Goal: Task Accomplishment & Management: Manage account settings

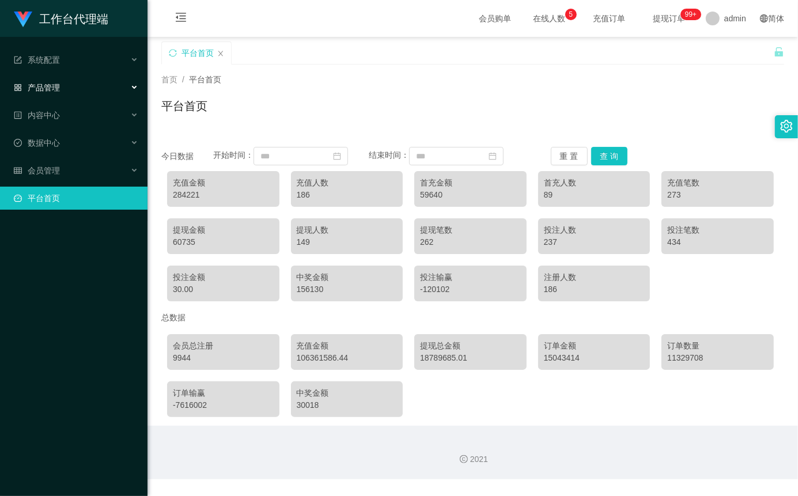
click at [53, 84] on span "产品管理" at bounding box center [37, 87] width 46 height 9
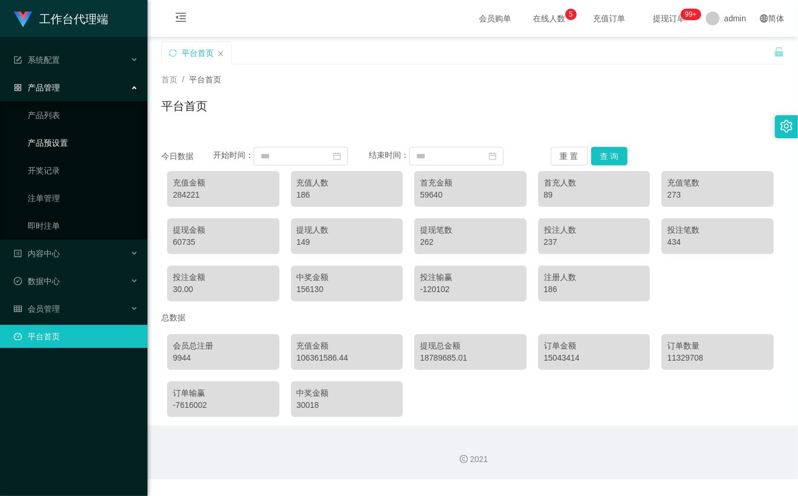
click at [81, 144] on link "产品预设置" at bounding box center [83, 142] width 111 height 23
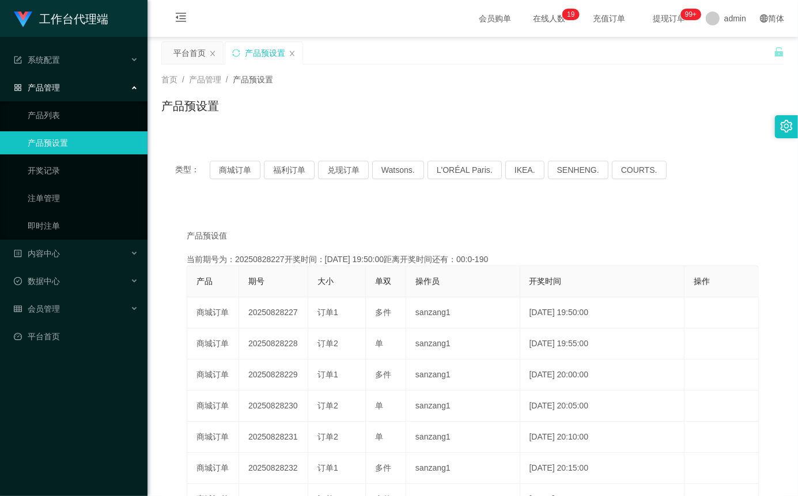
click at [68, 143] on link "产品预设置" at bounding box center [83, 142] width 111 height 23
click at [234, 168] on button "商城订单" at bounding box center [235, 170] width 51 height 18
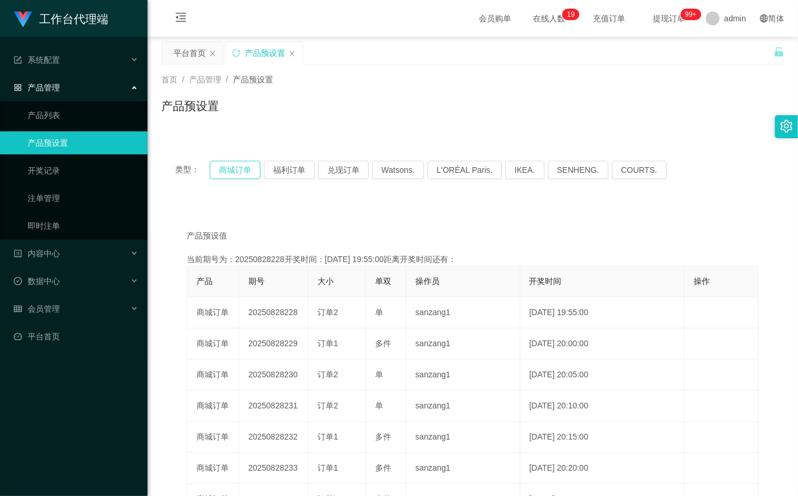
type button "k3wph"
click at [234, 168] on button "商城订单" at bounding box center [235, 170] width 51 height 18
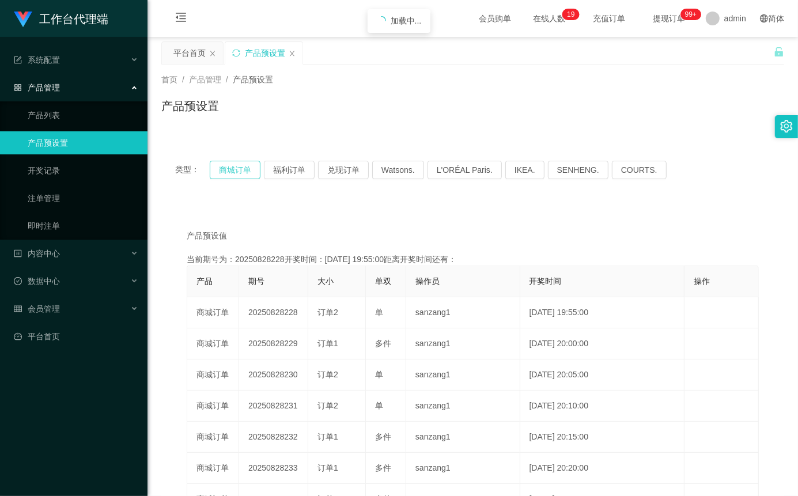
click at [234, 168] on button "商城订单" at bounding box center [235, 170] width 51 height 18
click at [89, 141] on link "产品预设置" at bounding box center [83, 142] width 111 height 23
click at [227, 166] on button "商城订单" at bounding box center [235, 170] width 51 height 18
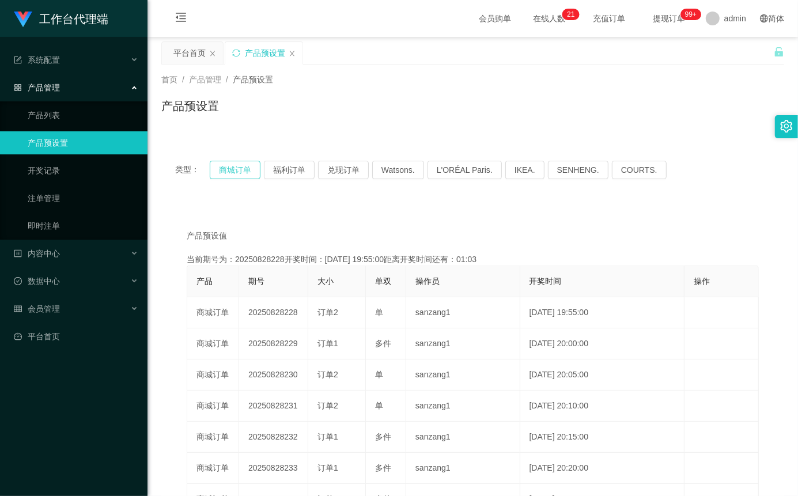
click at [227, 167] on button "商城订单" at bounding box center [235, 170] width 51 height 18
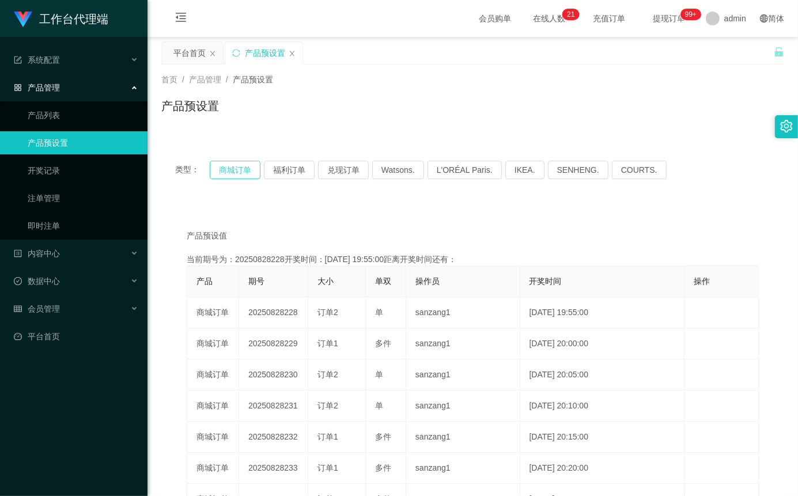
click at [227, 167] on button "商城订单" at bounding box center [235, 170] width 51 height 18
click at [68, 139] on link "产品预设置" at bounding box center [83, 142] width 111 height 23
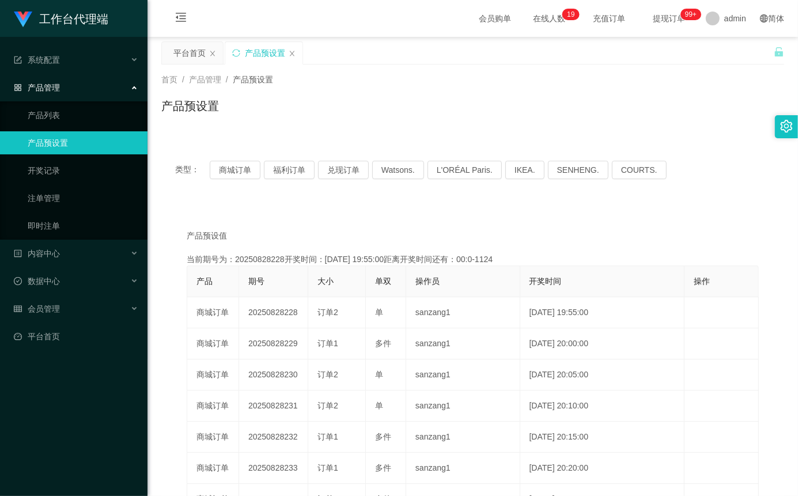
click at [78, 147] on link "产品预设置" at bounding box center [83, 142] width 111 height 23
click at [214, 170] on button "商城订单" at bounding box center [235, 170] width 51 height 18
click at [234, 173] on button "商城订单" at bounding box center [235, 170] width 51 height 18
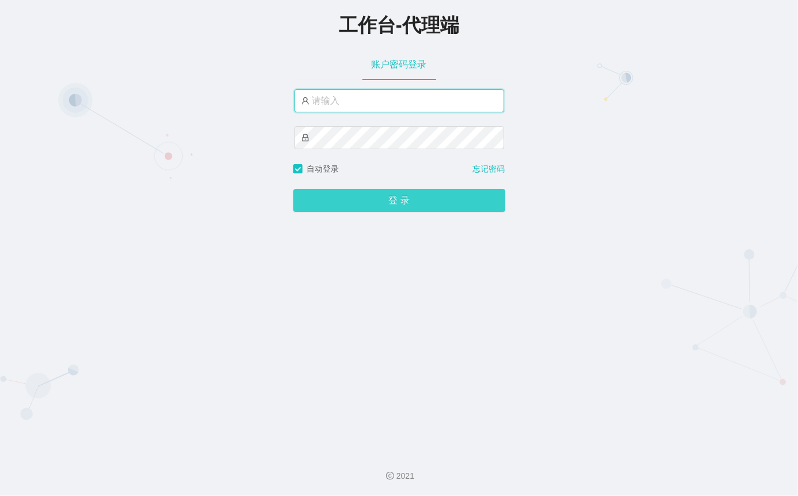
type input "admin"
click at [441, 210] on button "登 录" at bounding box center [399, 200] width 212 height 23
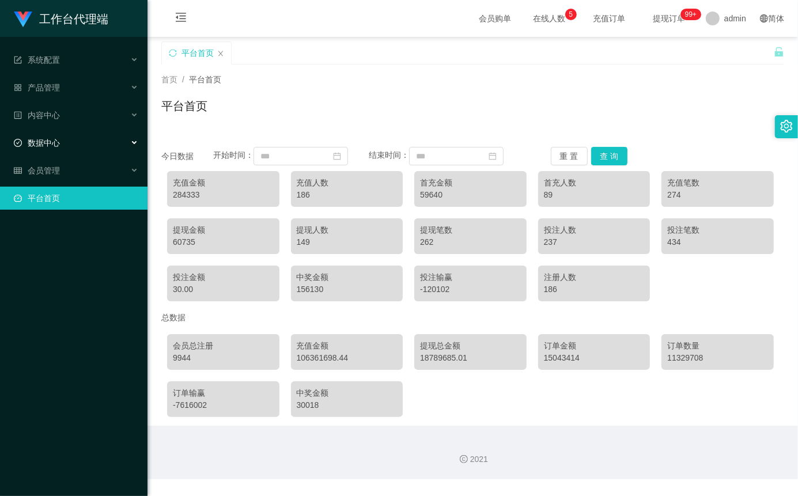
click at [59, 147] on span "数据中心" at bounding box center [37, 142] width 46 height 9
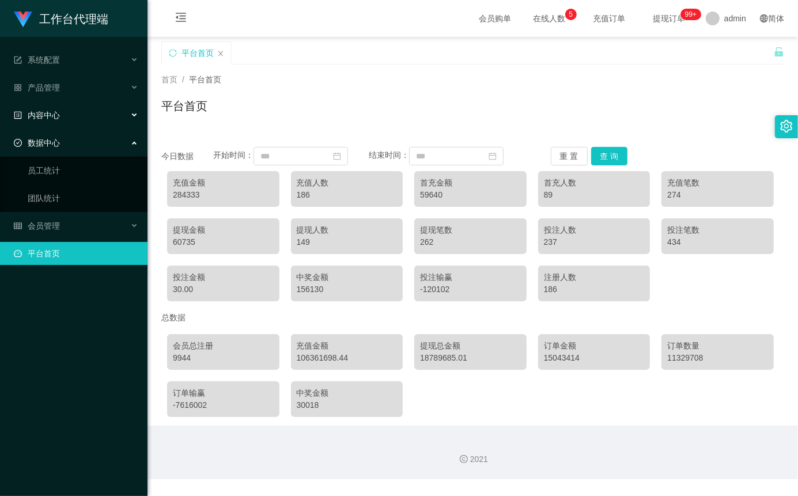
click at [53, 111] on span "内容中心" at bounding box center [37, 115] width 46 height 9
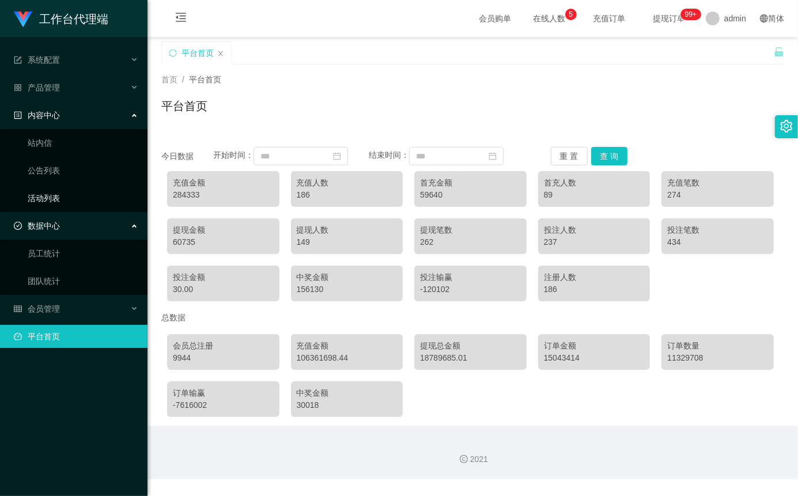
drag, startPoint x: 78, startPoint y: 217, endPoint x: 77, endPoint y: 204, distance: 12.7
click at [77, 217] on div "数据中心" at bounding box center [73, 225] width 147 height 23
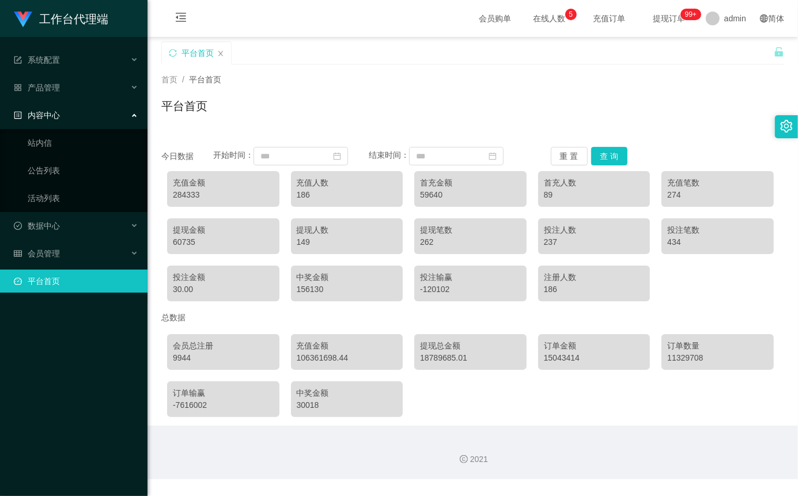
click at [68, 123] on div "内容中心" at bounding box center [73, 115] width 147 height 23
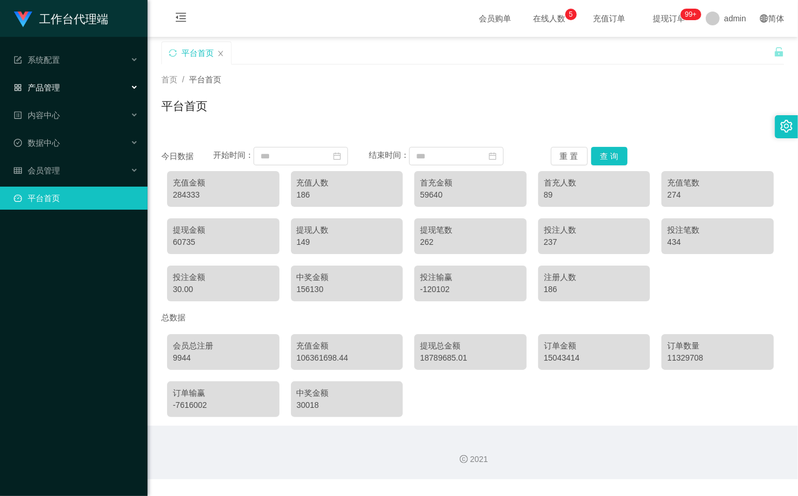
click at [63, 81] on div "产品管理" at bounding box center [73, 87] width 147 height 23
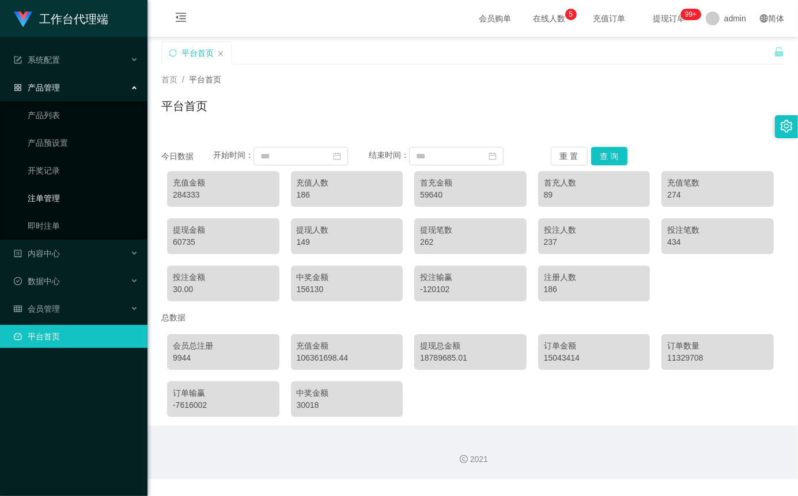
click at [72, 200] on link "注单管理" at bounding box center [83, 198] width 111 height 23
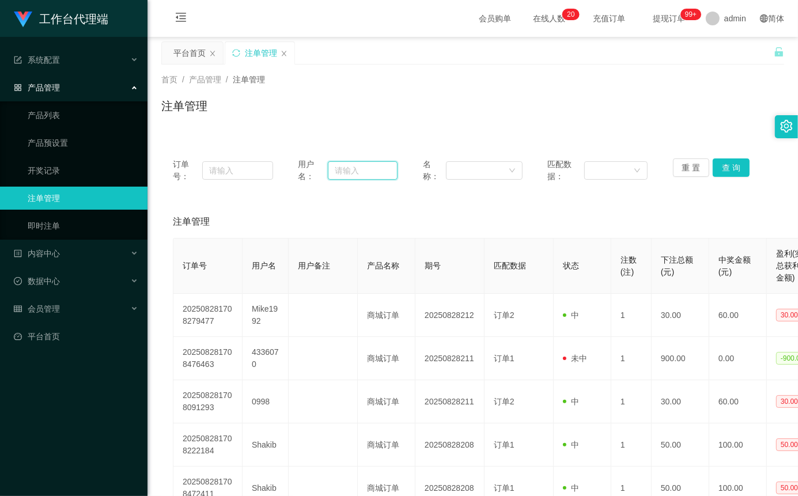
click at [357, 169] on input "text" at bounding box center [363, 170] width 70 height 18
paste input "5666"
type input "5666"
click at [723, 165] on button "查 询" at bounding box center [730, 167] width 37 height 18
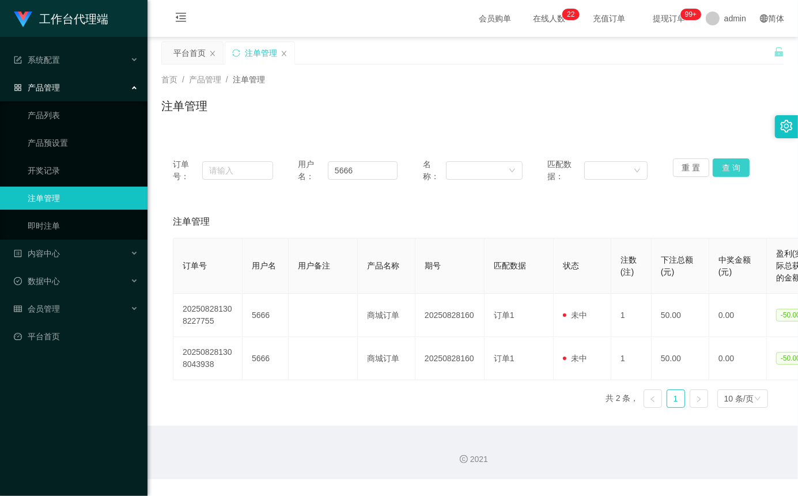
click at [725, 163] on button "查 询" at bounding box center [730, 167] width 37 height 18
click at [725, 163] on div "重 置 查 询" at bounding box center [723, 170] width 100 height 24
click at [725, 163] on button "查 询" at bounding box center [730, 167] width 37 height 18
click at [730, 166] on button "查 询" at bounding box center [730, 167] width 37 height 18
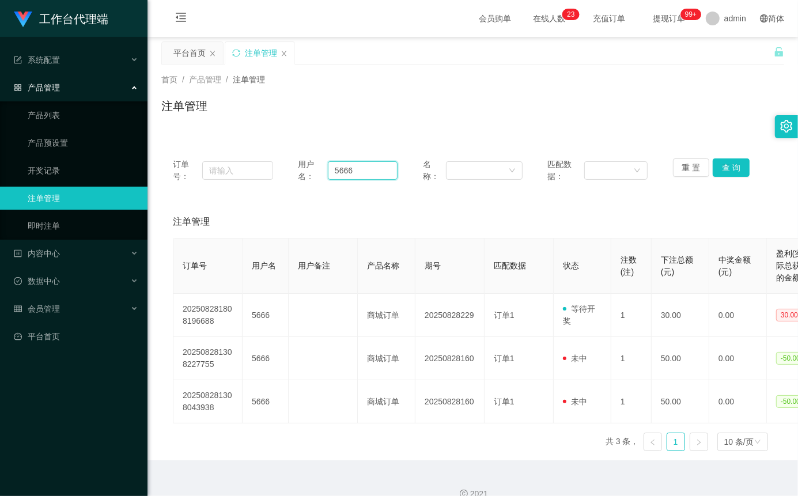
click at [380, 168] on input "5666" at bounding box center [363, 170] width 70 height 18
paste input "zhangyaowen110909"
click at [726, 170] on button "查 询" at bounding box center [730, 167] width 37 height 18
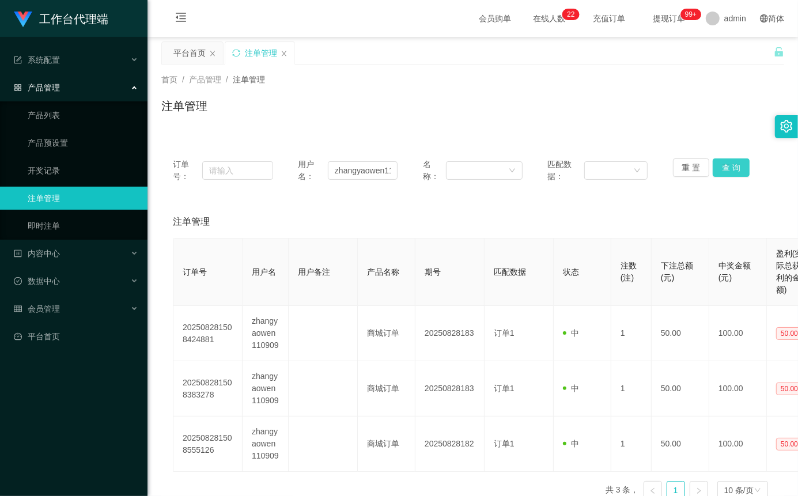
click at [737, 175] on button "查 询" at bounding box center [730, 167] width 37 height 18
click at [737, 168] on button "查 询" at bounding box center [730, 167] width 37 height 18
click at [737, 168] on div "重 置 查 询" at bounding box center [723, 170] width 100 height 24
click at [737, 168] on button "查 询" at bounding box center [730, 167] width 37 height 18
drag, startPoint x: 737, startPoint y: 168, endPoint x: 688, endPoint y: 131, distance: 61.7
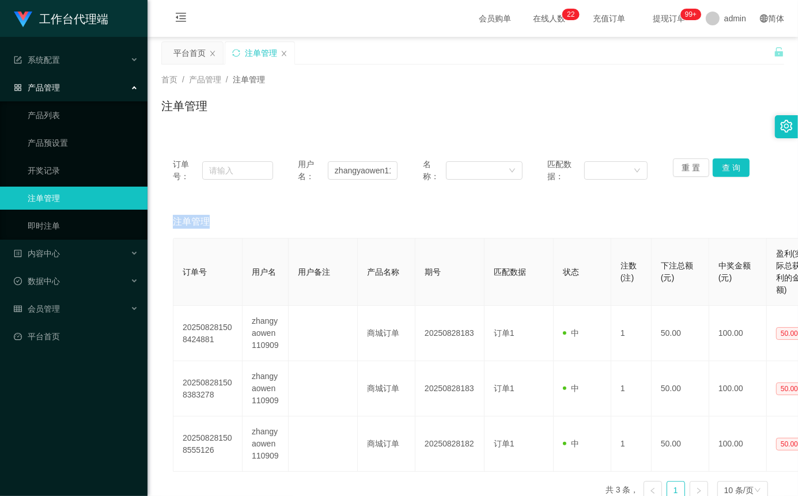
click at [737, 168] on div "重 置 查 询" at bounding box center [723, 170] width 100 height 24
click at [719, 169] on button "查 询" at bounding box center [730, 167] width 37 height 18
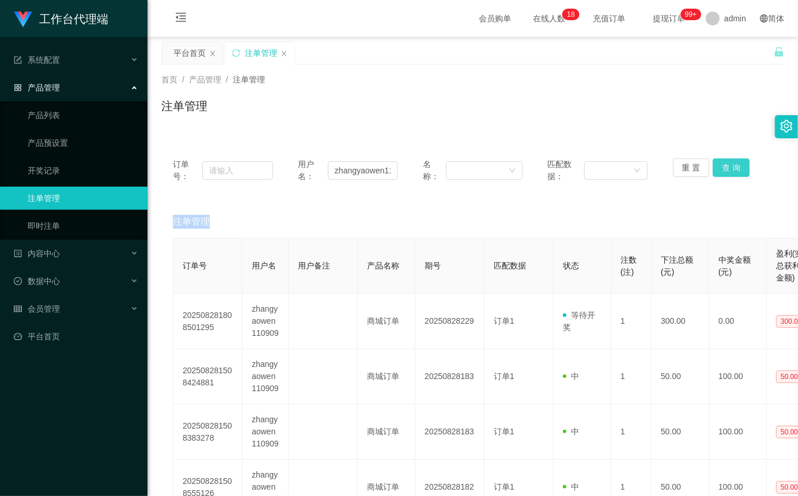
click at [719, 169] on button "查 询" at bounding box center [730, 167] width 37 height 18
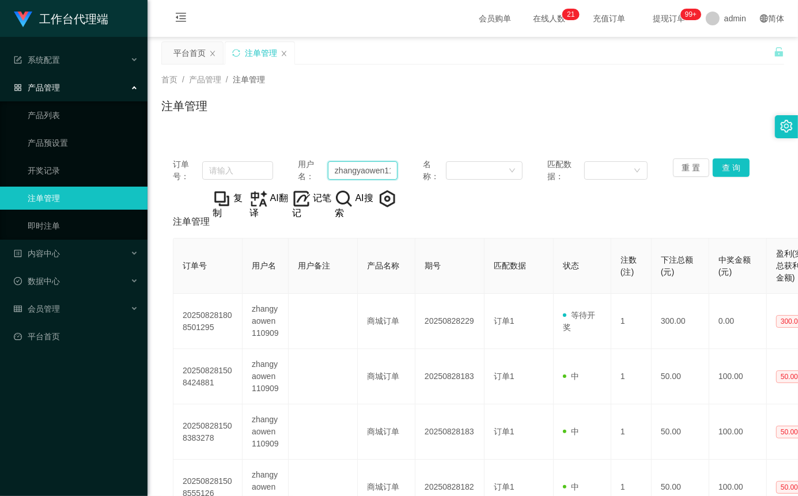
click at [362, 169] on input "zhangyaowen110909" at bounding box center [363, 170] width 70 height 18
paste input "81851351"
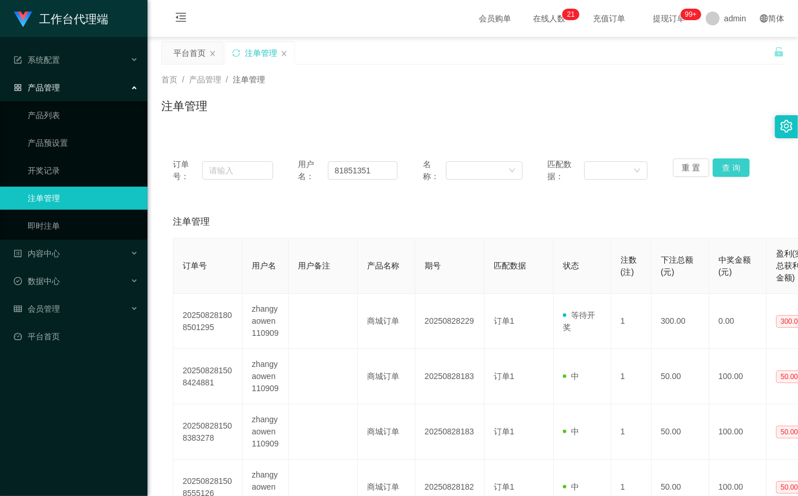
click at [727, 175] on button "查 询" at bounding box center [730, 167] width 37 height 18
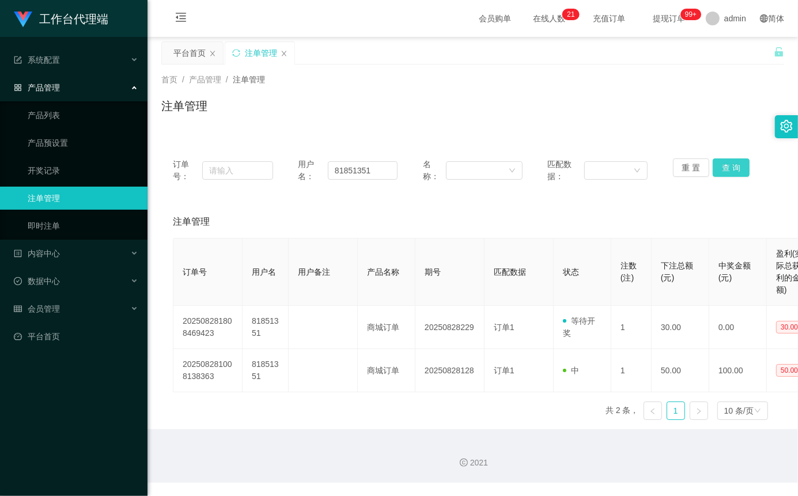
click at [728, 169] on button "查 询" at bounding box center [730, 167] width 37 height 18
click at [728, 169] on button "查 询" at bounding box center [737, 167] width 50 height 18
click at [361, 167] on input "81851351" at bounding box center [363, 170] width 70 height 18
paste input "zhangyaowen110909"
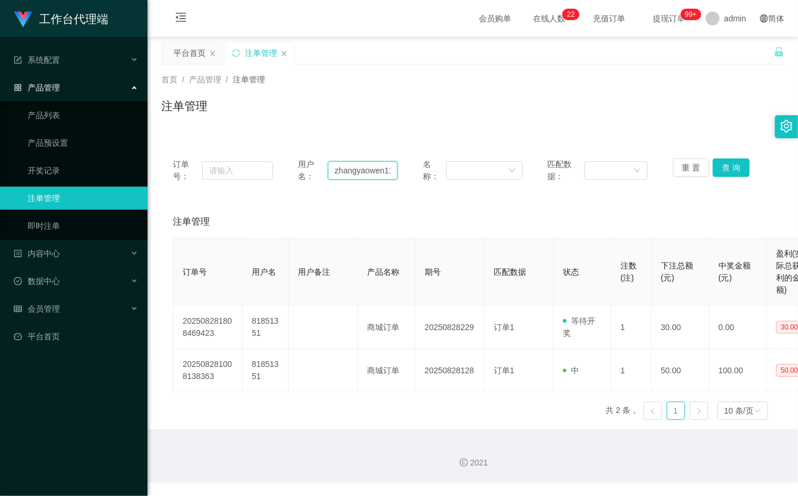
scroll to position [0, 20]
click at [716, 165] on button "查 询" at bounding box center [730, 167] width 37 height 18
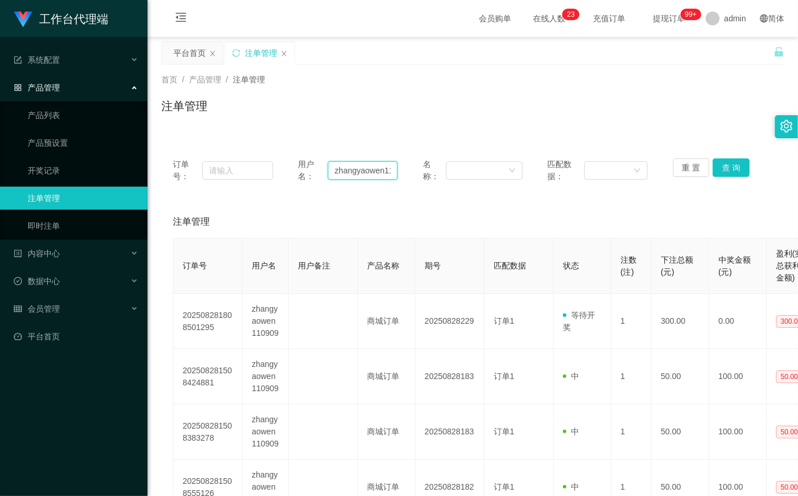
click at [360, 166] on input "zhangyaowen110909" at bounding box center [363, 170] width 70 height 18
paste input "932555365"
type input "932555365"
click at [719, 165] on button "查 询" at bounding box center [730, 167] width 37 height 18
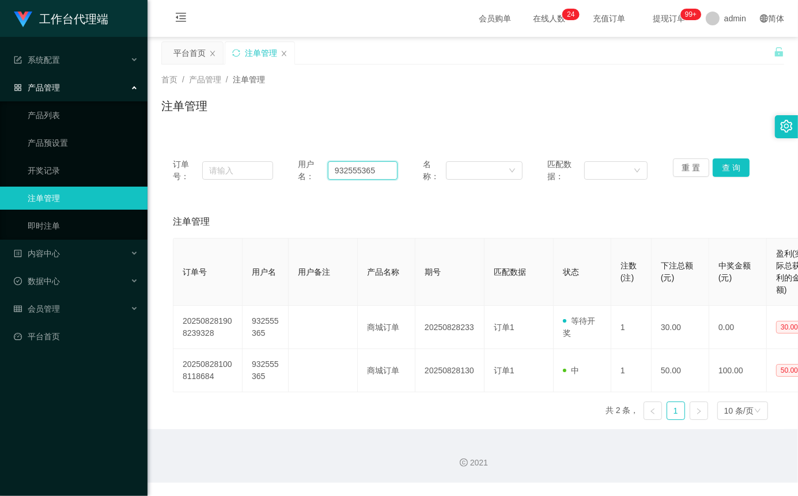
click at [364, 169] on input "932555365" at bounding box center [363, 170] width 70 height 18
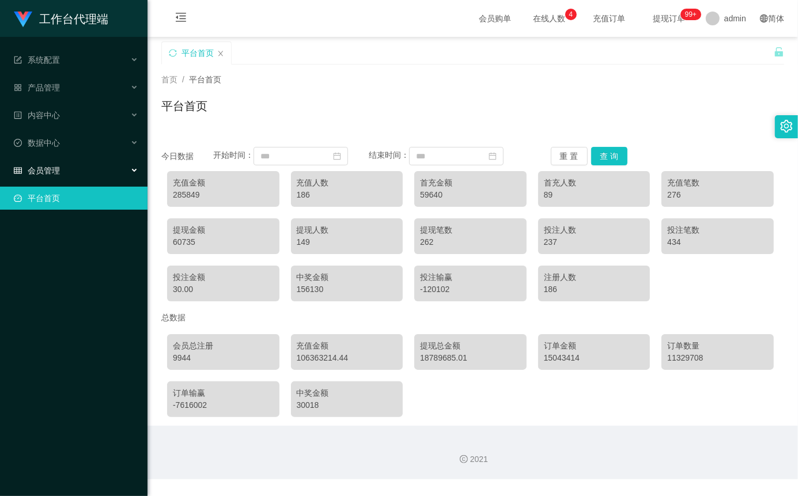
click at [63, 162] on div "会员管理" at bounding box center [73, 170] width 147 height 23
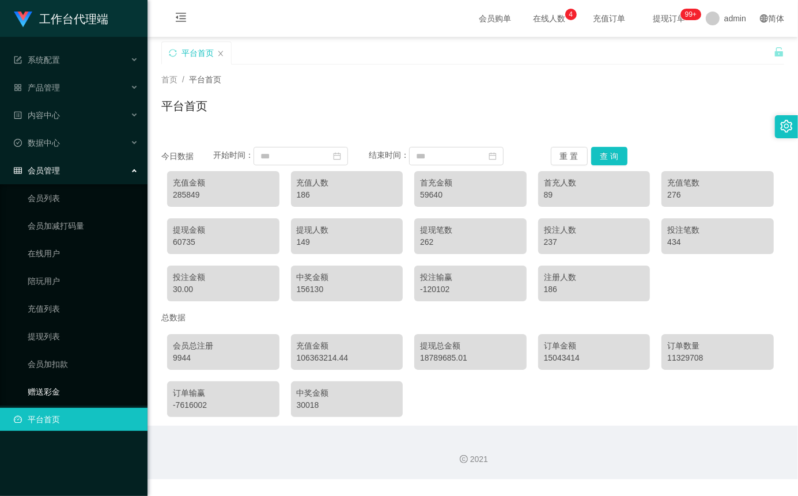
click at [50, 383] on link "赠送彩金" at bounding box center [83, 391] width 111 height 23
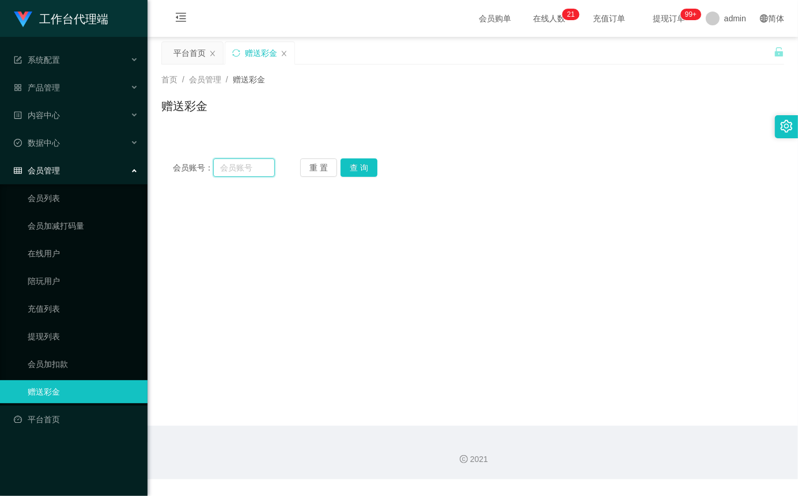
click at [249, 163] on input "text" at bounding box center [244, 167] width 62 height 18
click at [258, 175] on input "5666" at bounding box center [244, 167] width 62 height 18
click at [242, 173] on input "5666" at bounding box center [244, 167] width 62 height 18
click at [243, 173] on input "5666" at bounding box center [244, 167] width 62 height 18
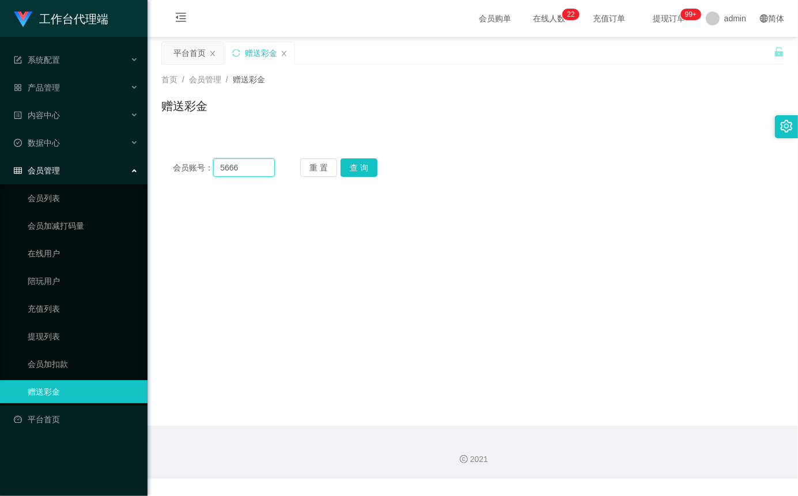
paste input "zhangyaowen110909"
type input "zhangyaowen110909"
click at [367, 164] on button "查 询" at bounding box center [358, 167] width 37 height 18
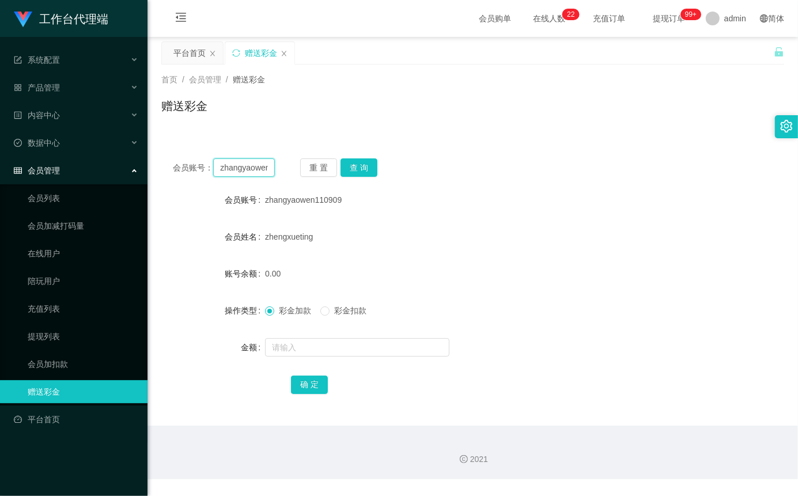
click at [268, 169] on input "zhangyaowen110909" at bounding box center [244, 167] width 62 height 18
click at [355, 166] on button "查 询" at bounding box center [358, 167] width 37 height 18
click at [335, 315] on span "彩金扣款" at bounding box center [349, 310] width 41 height 9
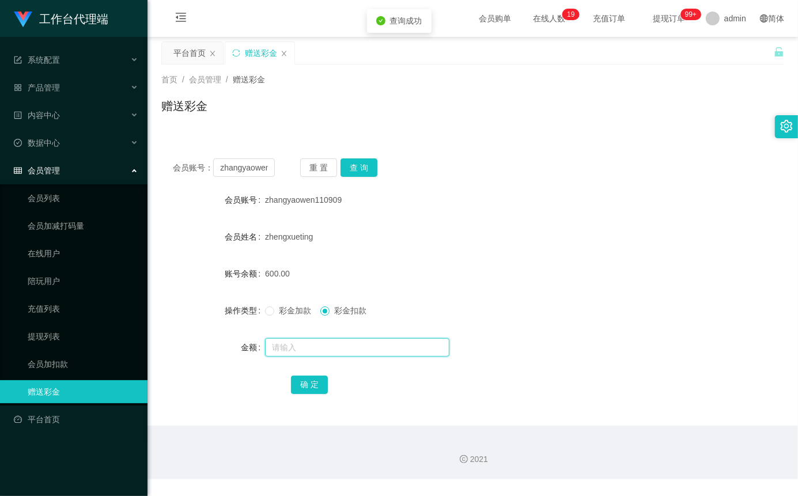
click at [325, 352] on input "text" at bounding box center [357, 347] width 184 height 18
type input "210"
click at [313, 394] on button "确 定" at bounding box center [309, 385] width 37 height 18
click at [259, 172] on input "zhangyaowen110909" at bounding box center [244, 167] width 62 height 18
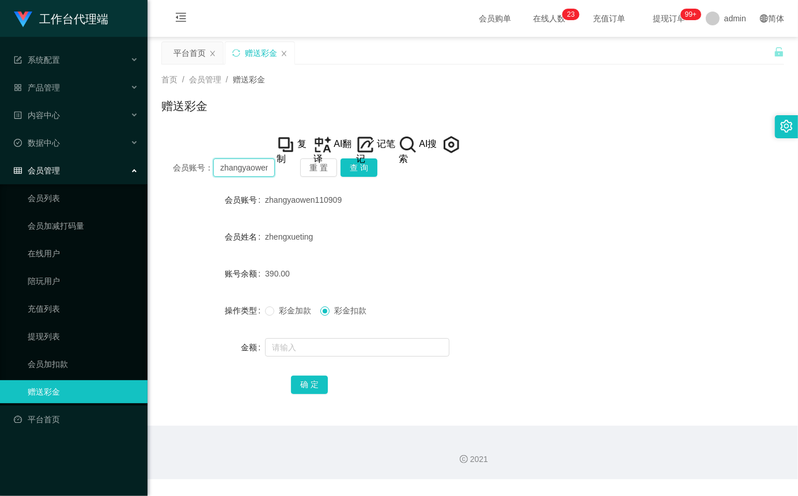
paste input "932555365"
type input "932555365"
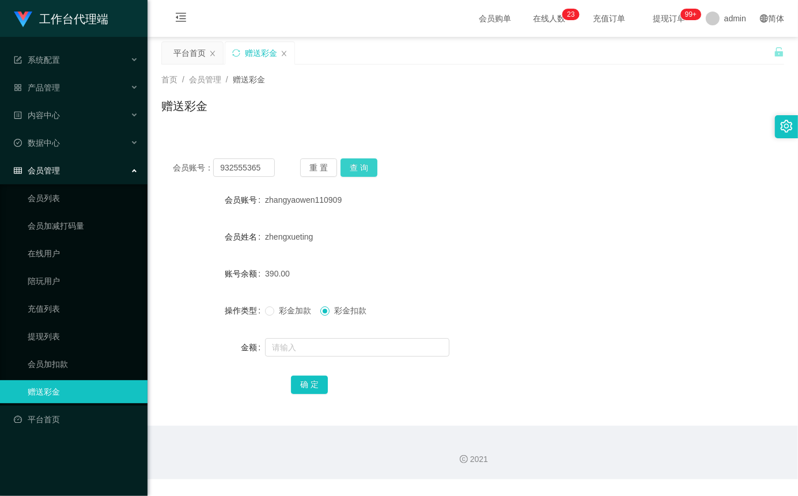
click at [362, 169] on button "查 询" at bounding box center [358, 167] width 37 height 18
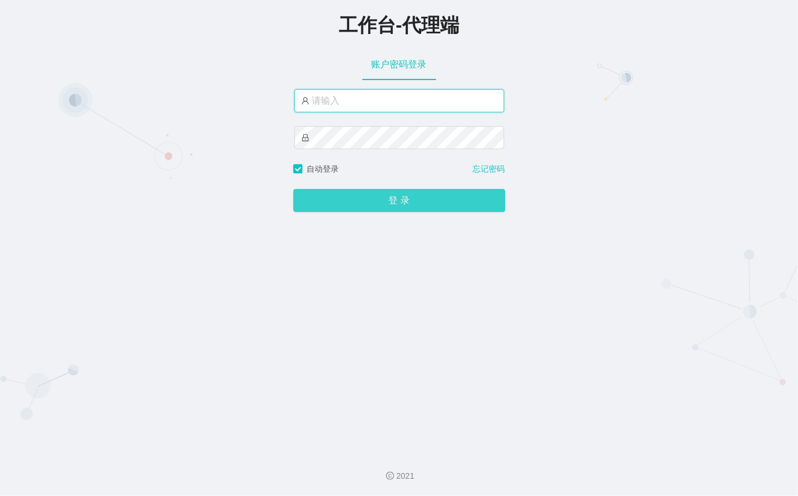
type input "admin"
click at [403, 212] on button "登 录" at bounding box center [399, 200] width 212 height 23
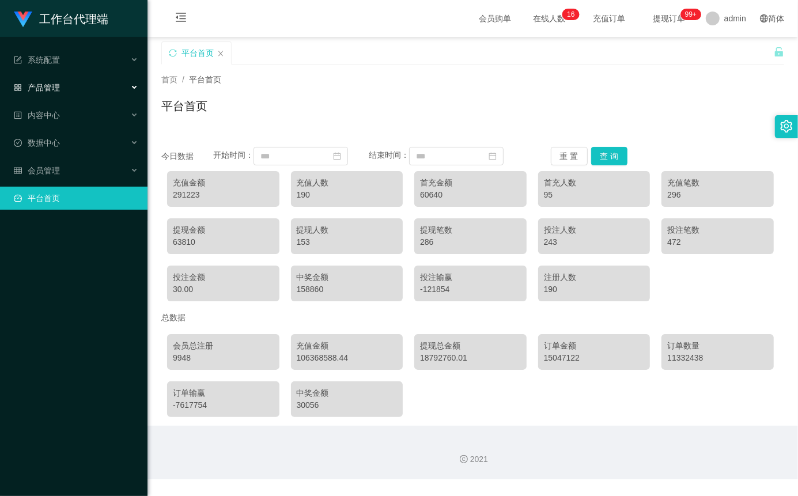
click at [18, 89] on icon "图标: appstore-o" at bounding box center [18, 88] width 8 height 8
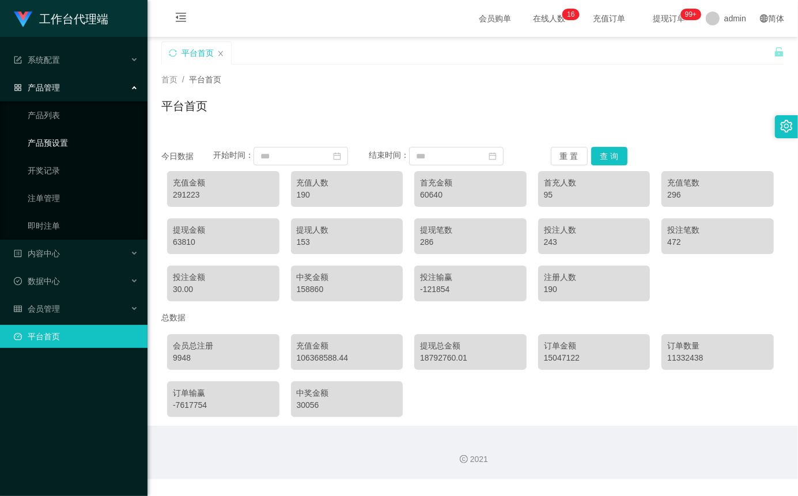
click at [70, 139] on link "产品预设置" at bounding box center [83, 142] width 111 height 23
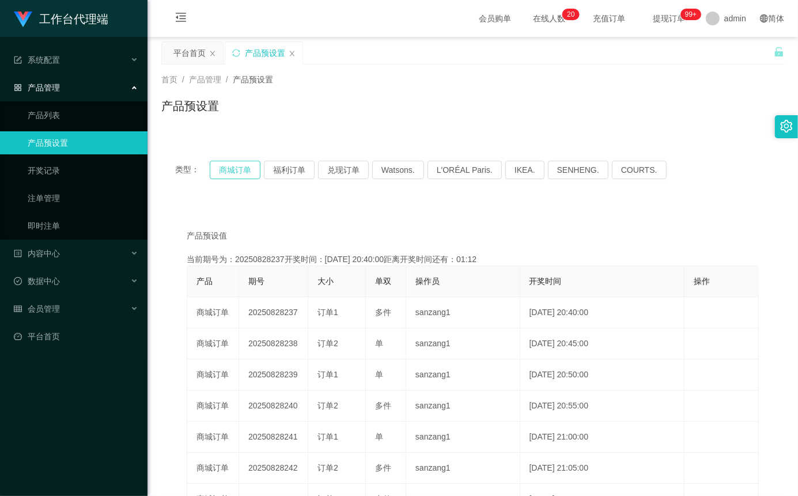
click at [242, 173] on button "商城订单" at bounding box center [235, 170] width 51 height 18
type button "k3wph"
click at [242, 173] on button "商城订单" at bounding box center [235, 170] width 51 height 18
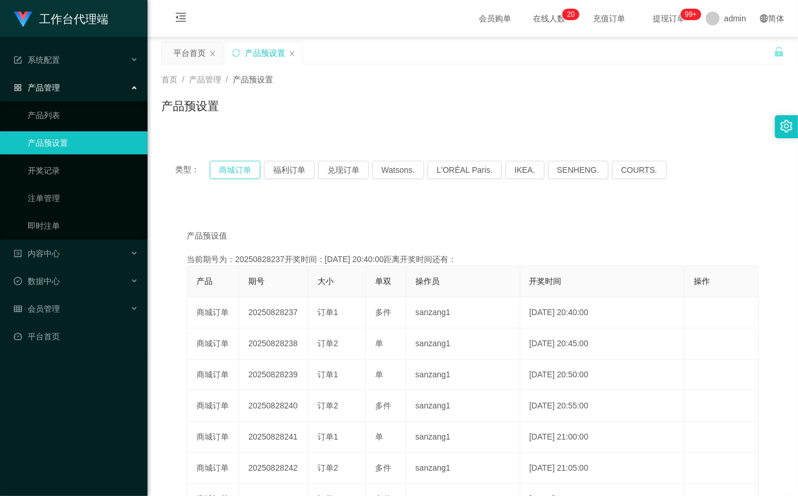
click at [242, 173] on button "商城订单" at bounding box center [235, 170] width 51 height 18
click at [62, 196] on link "注单管理" at bounding box center [83, 198] width 111 height 23
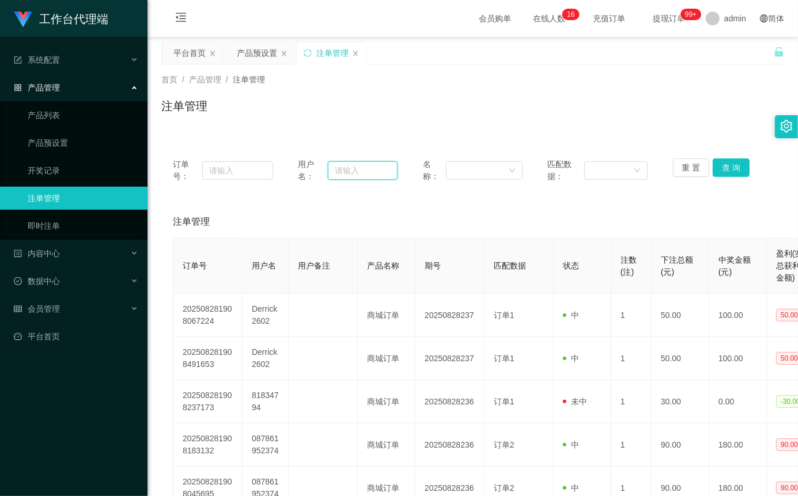
click at [377, 171] on input "text" at bounding box center [363, 170] width 70 height 18
paste input "xiaochun123456"
type input "xiaochun123456"
click at [720, 162] on button "查 询" at bounding box center [730, 167] width 37 height 18
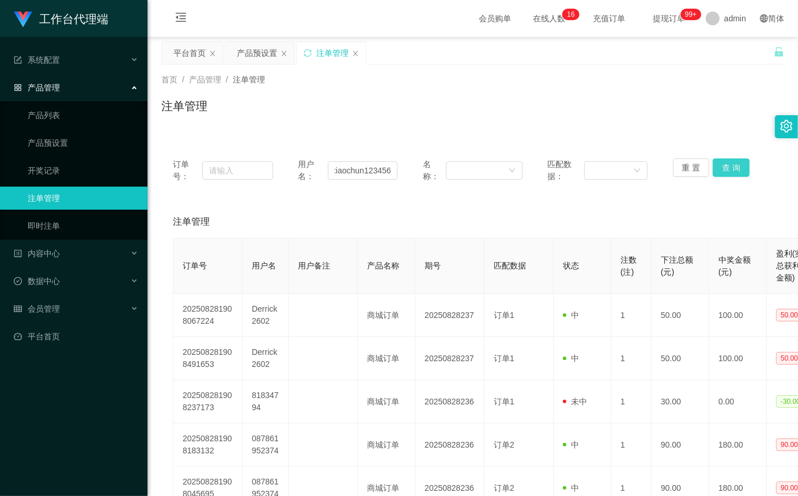
scroll to position [0, 0]
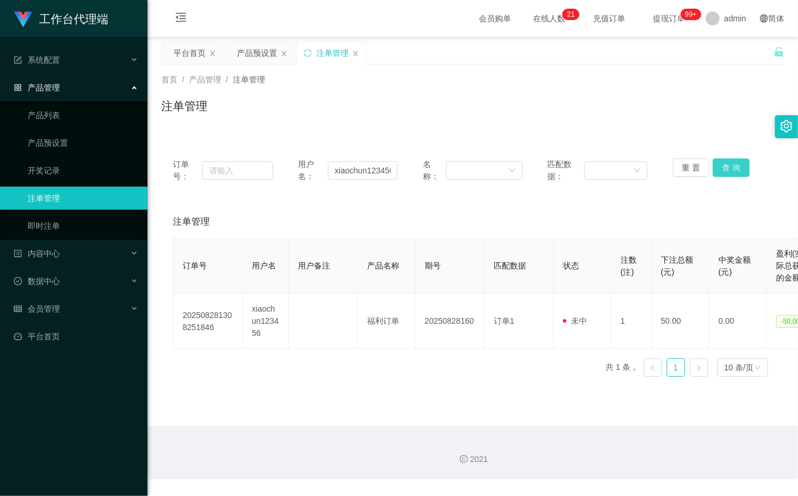
click at [734, 168] on button "查 询" at bounding box center [730, 167] width 37 height 18
click at [734, 168] on div "重 置 查 询" at bounding box center [723, 170] width 100 height 24
click at [734, 168] on button "查 询" at bounding box center [730, 167] width 37 height 18
click at [734, 168] on div "重 置 查 询" at bounding box center [723, 170] width 100 height 24
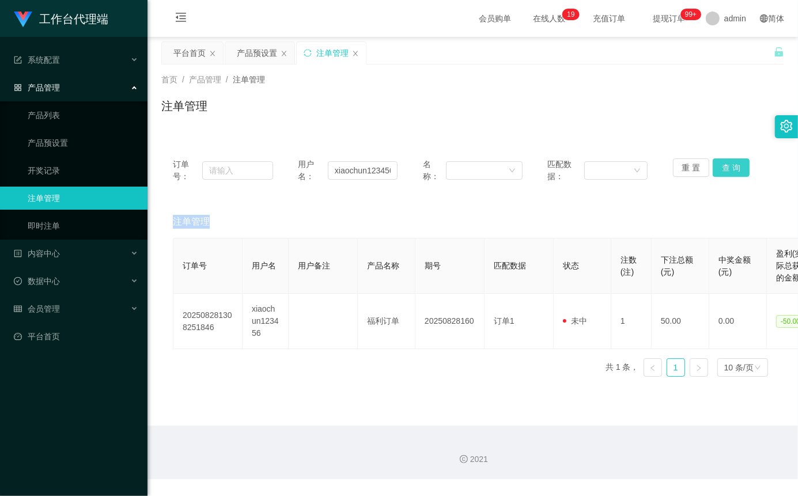
click at [740, 169] on button "查 询" at bounding box center [730, 167] width 37 height 18
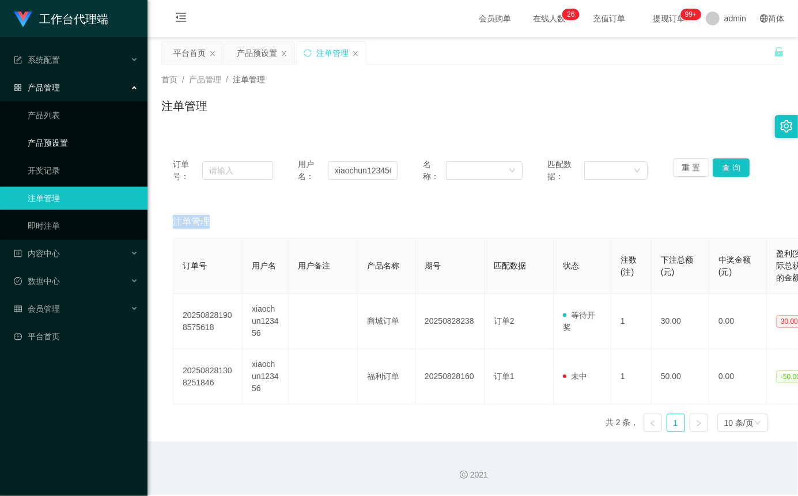
click at [81, 147] on link "产品预设置" at bounding box center [83, 142] width 111 height 23
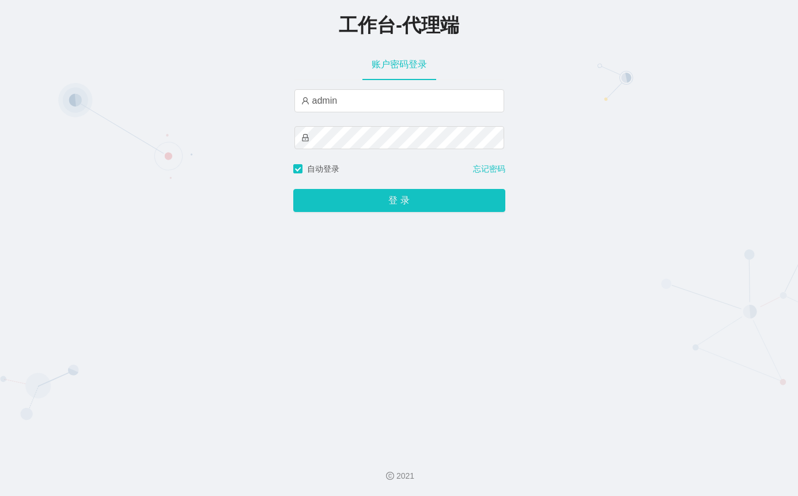
click at [376, 207] on button "登 录" at bounding box center [399, 200] width 212 height 23
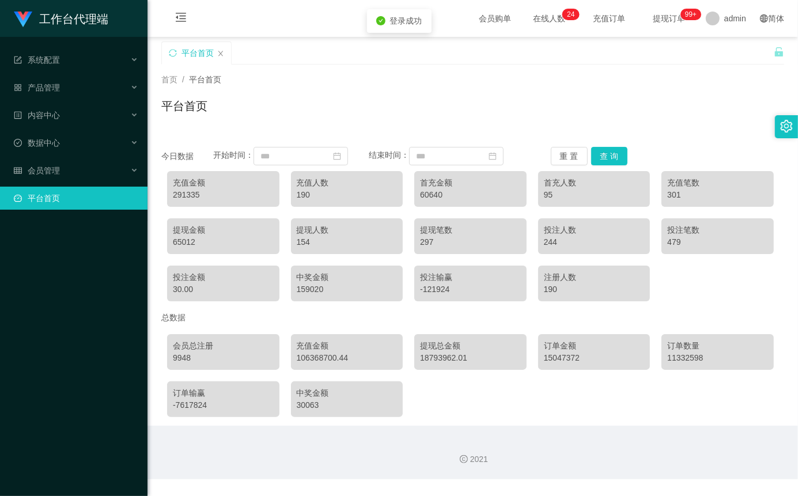
click at [467, 67] on div "首页 / 平台首页 / 平台首页" at bounding box center [472, 99] width 650 height 69
drag, startPoint x: 84, startPoint y: 165, endPoint x: 90, endPoint y: 164, distance: 6.4
click at [84, 164] on div "会员管理" at bounding box center [73, 170] width 147 height 23
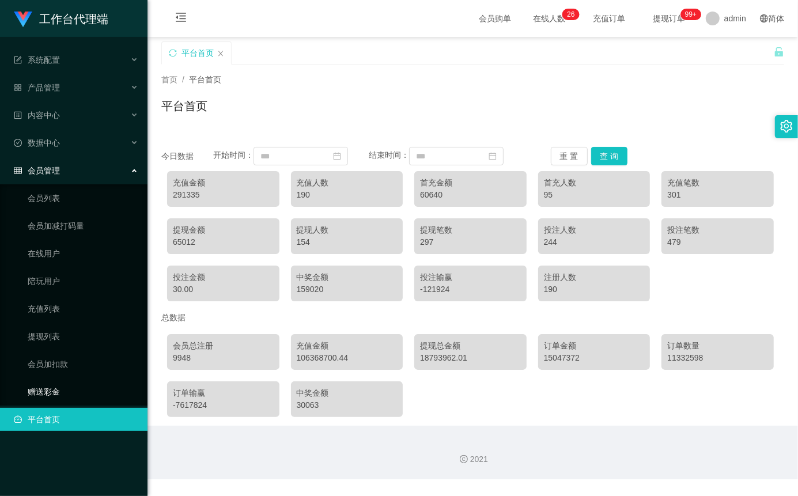
click at [51, 386] on link "赠送彩金" at bounding box center [83, 391] width 111 height 23
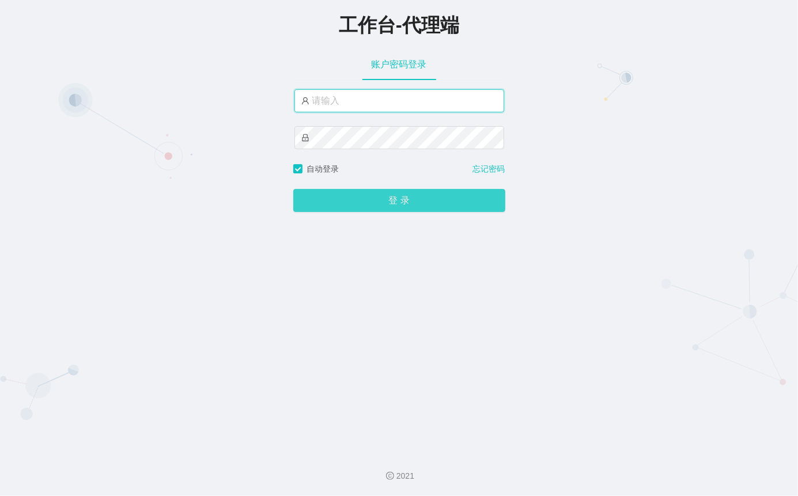
type input "admin"
click at [358, 198] on button "登 录" at bounding box center [399, 200] width 212 height 23
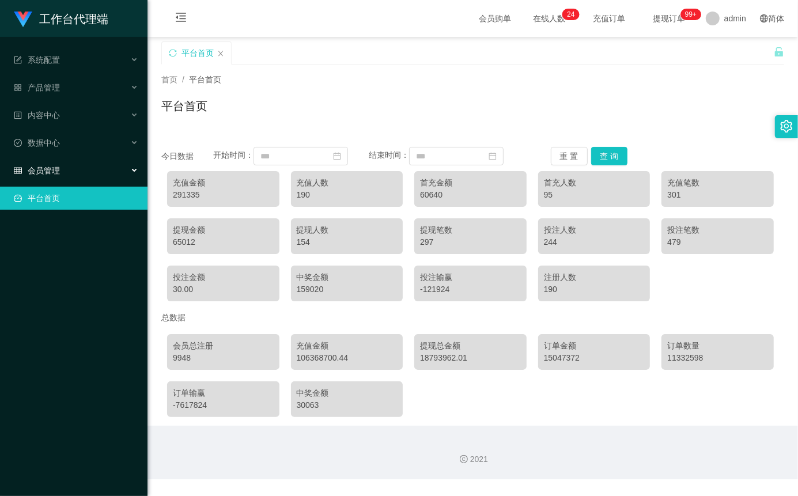
click at [82, 169] on div "会员管理" at bounding box center [73, 170] width 147 height 23
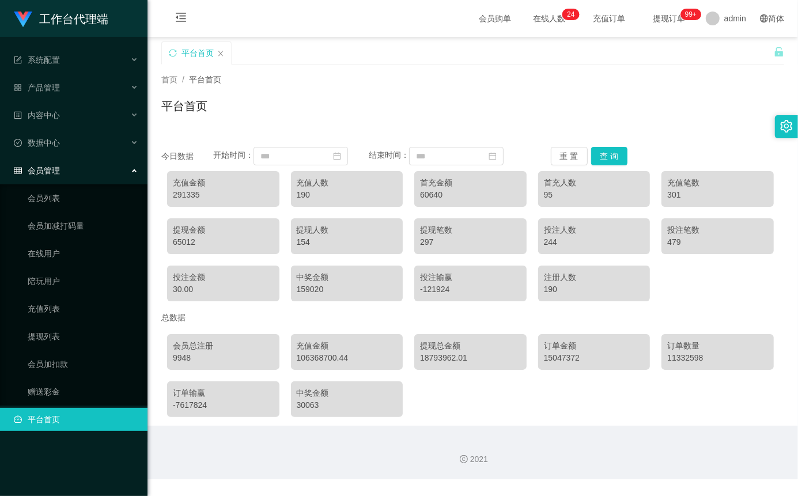
click at [85, 173] on div "会员管理" at bounding box center [73, 170] width 147 height 23
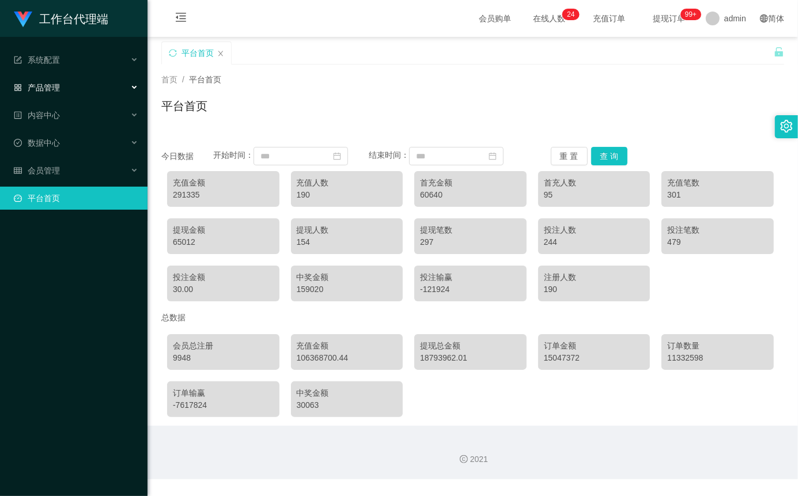
click at [59, 87] on span "产品管理" at bounding box center [37, 87] width 46 height 9
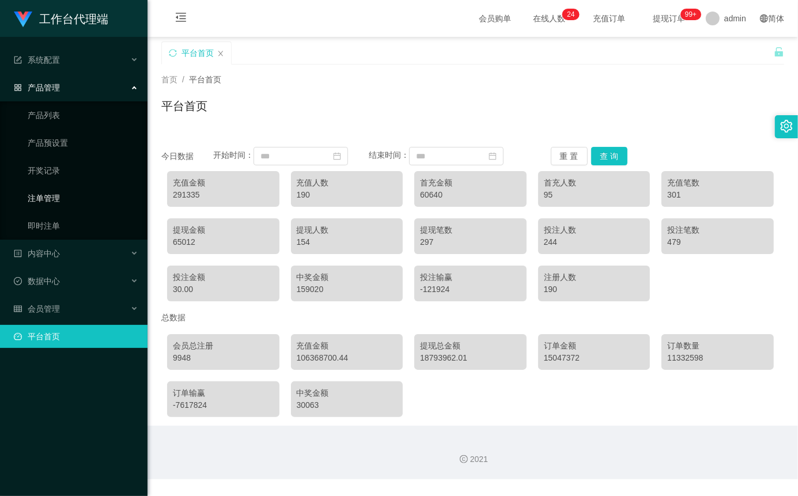
click at [66, 198] on link "注单管理" at bounding box center [83, 198] width 111 height 23
